Goal: Navigation & Orientation: Find specific page/section

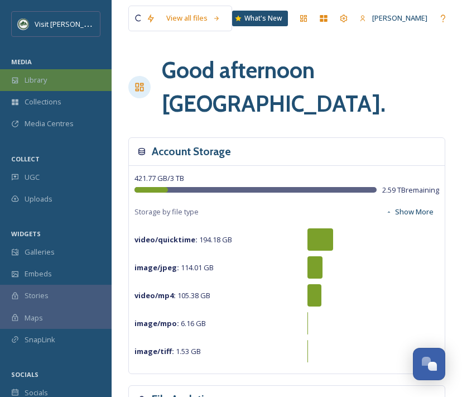
click at [66, 76] on div "Library" at bounding box center [56, 80] width 112 height 22
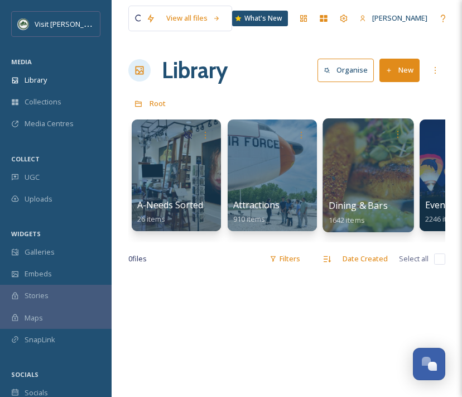
click at [367, 168] on div at bounding box center [368, 175] width 91 height 114
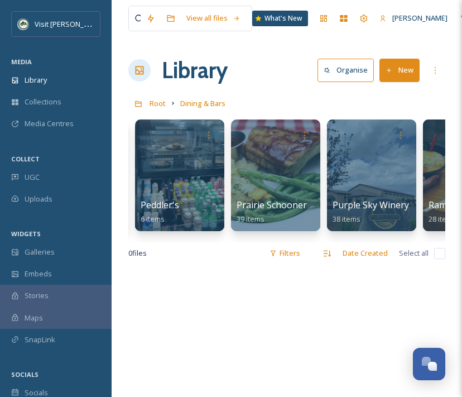
scroll to position [1, 0]
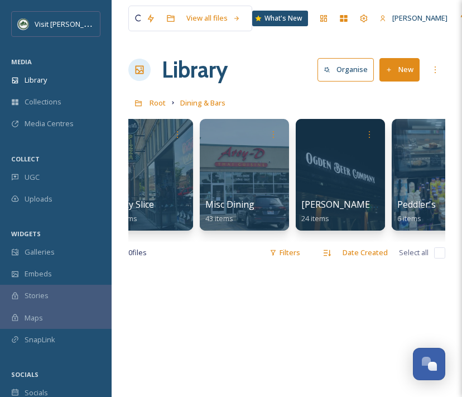
scroll to position [0, 1189]
